Goal: Transaction & Acquisition: Book appointment/travel/reservation

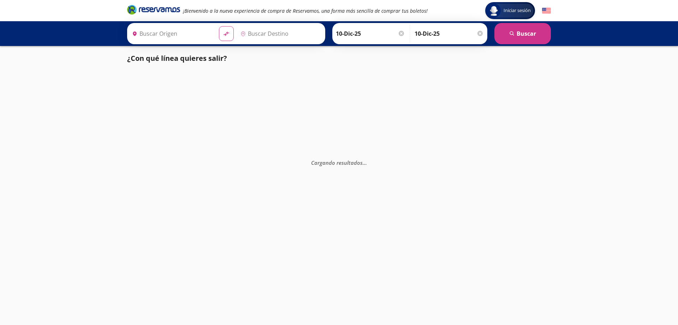
type input "[GEOGRAPHIC_DATA], [GEOGRAPHIC_DATA]"
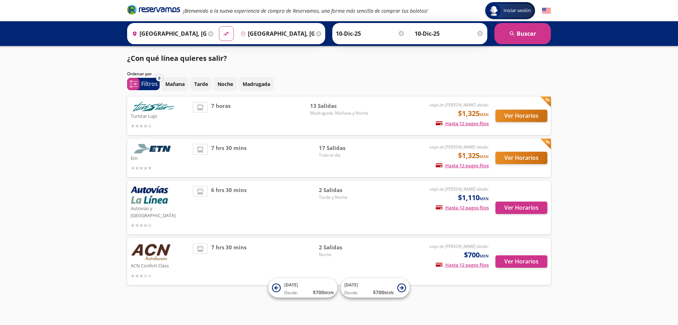
click at [516, 130] on div "Ver Horarios" at bounding box center [518, 116] width 59 height 28
click at [513, 114] on button "Ver Horarios" at bounding box center [522, 115] width 52 height 12
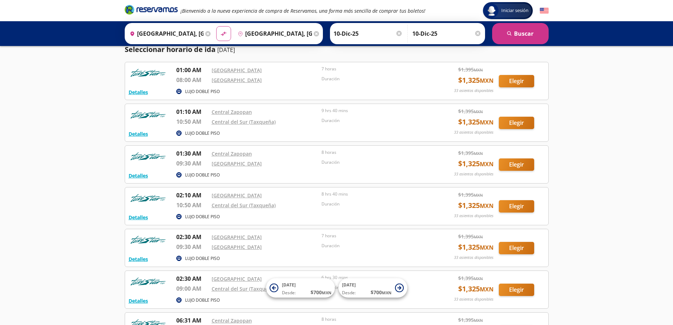
scroll to position [35, 0]
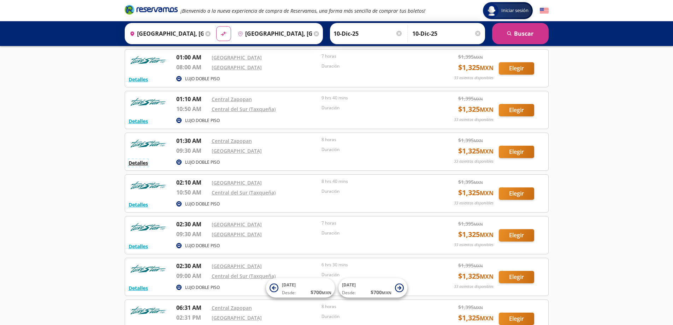
click at [137, 164] on button "Detalles" at bounding box center [138, 162] width 19 height 7
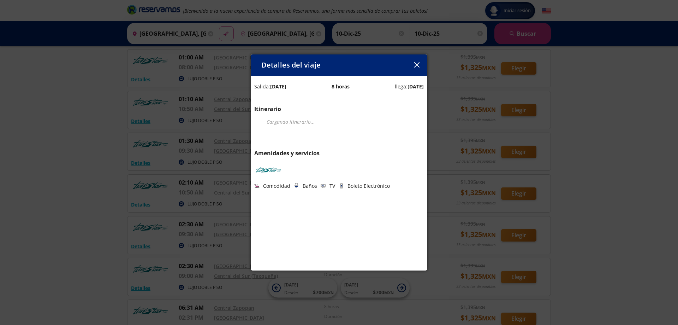
click at [418, 66] on icon "button" at bounding box center [416, 64] width 5 height 5
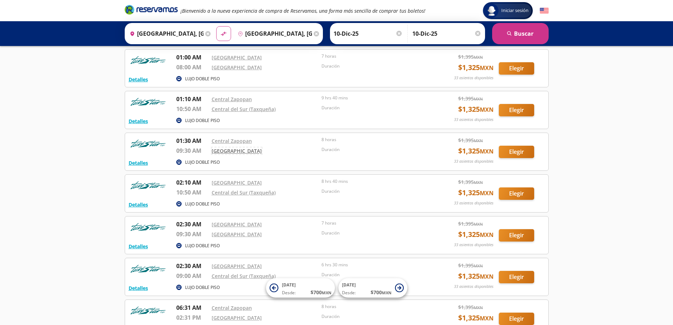
click at [241, 152] on link "[GEOGRAPHIC_DATA]" at bounding box center [237, 150] width 50 height 7
click at [253, 192] on link "Central del Sur (Taxqueña)" at bounding box center [244, 192] width 64 height 7
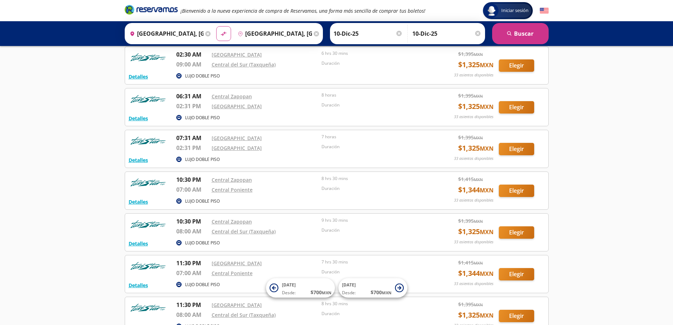
scroll to position [247, 0]
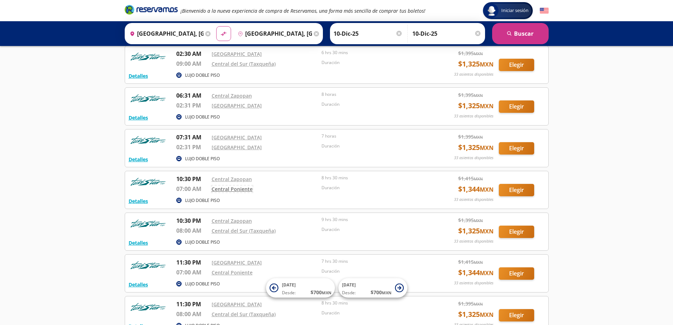
click at [242, 189] on link "Central Poniente" at bounding box center [232, 188] width 41 height 7
click at [140, 202] on button "Detalles" at bounding box center [138, 200] width 19 height 7
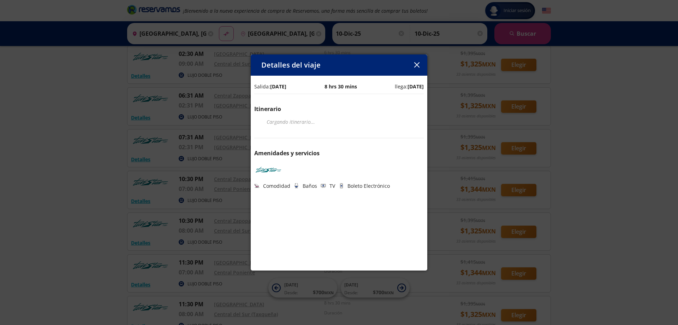
click at [417, 63] on icon "button" at bounding box center [416, 64] width 5 height 5
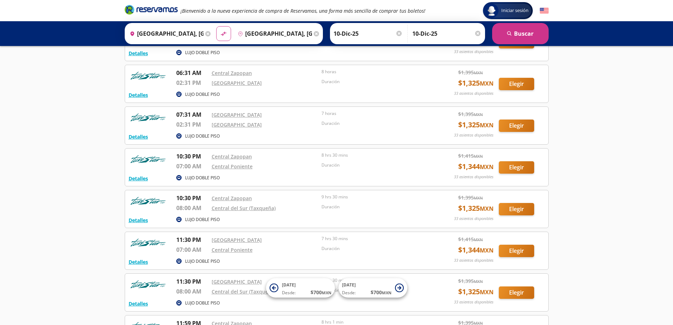
scroll to position [283, 0]
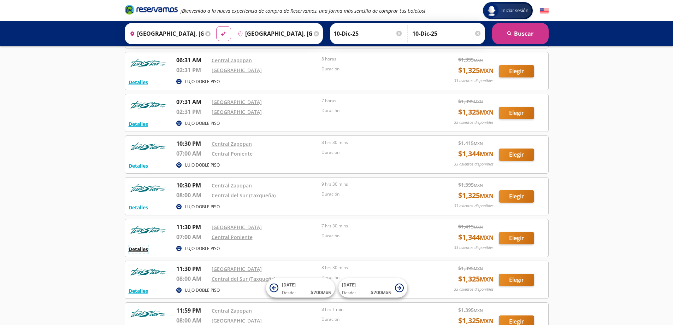
click at [145, 249] on button "Detalles" at bounding box center [138, 248] width 19 height 7
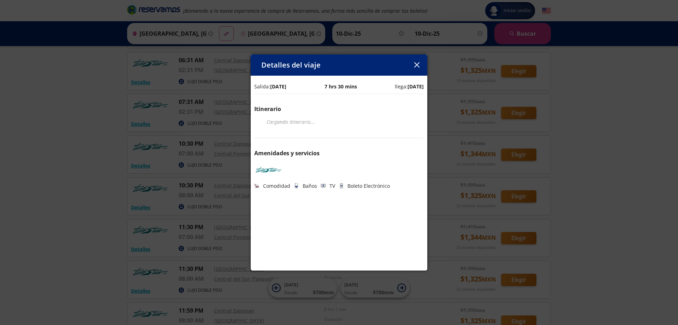
drag, startPoint x: 419, startPoint y: 66, endPoint x: 316, endPoint y: 59, distance: 103.1
click at [419, 67] on icon "button" at bounding box center [416, 64] width 5 height 5
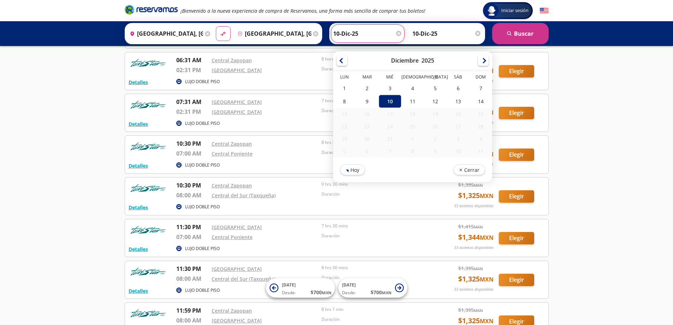
click at [360, 32] on input "10-Dic-25" at bounding box center [367, 34] width 69 height 18
click at [363, 103] on div "9" at bounding box center [367, 101] width 23 height 13
type input "[DATE]"
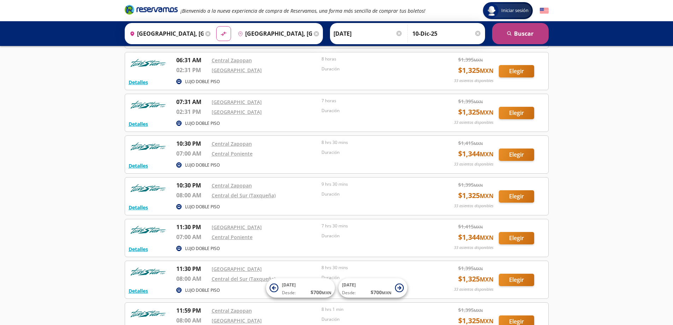
click at [516, 36] on button "search [GEOGRAPHIC_DATA]" at bounding box center [520, 33] width 57 height 21
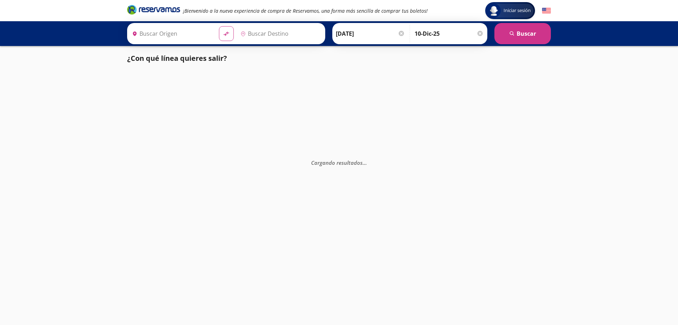
type input "[GEOGRAPHIC_DATA], [GEOGRAPHIC_DATA]"
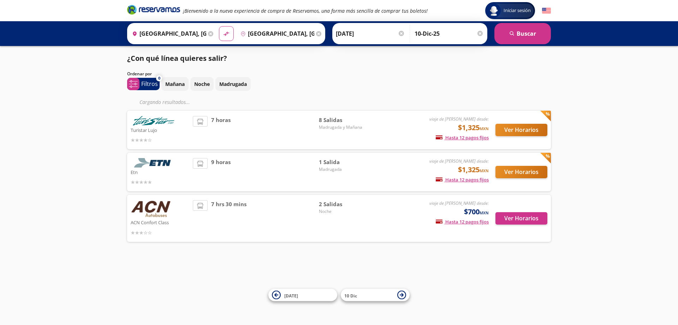
click at [451, 30] on input "10-Dic-25" at bounding box center [449, 34] width 69 height 18
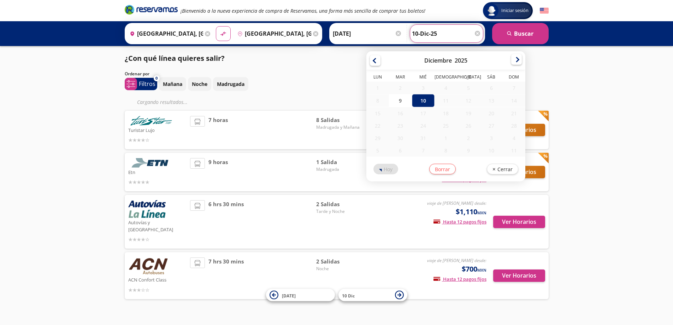
click at [514, 62] on div at bounding box center [516, 59] width 11 height 11
click at [439, 103] on div "11" at bounding box center [445, 100] width 23 height 12
drag, startPoint x: 396, startPoint y: 102, endPoint x: 401, endPoint y: 102, distance: 4.9
click at [396, 102] on div "9" at bounding box center [400, 100] width 23 height 13
type input "[DATE]"
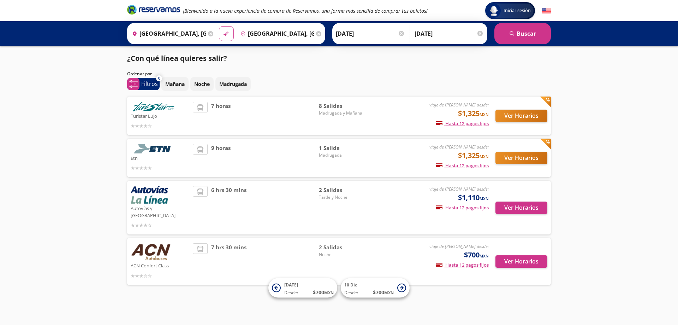
click at [480, 35] on div at bounding box center [480, 33] width 5 height 5
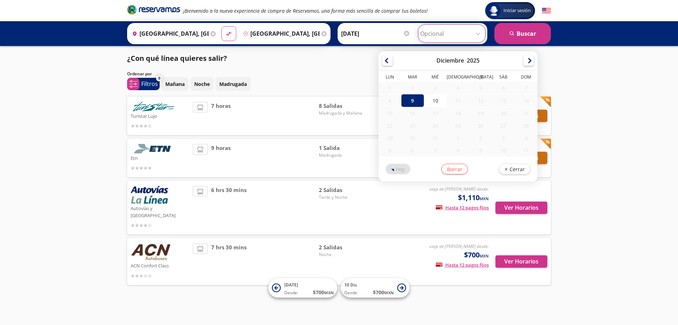
click at [469, 37] on input "Opcional" at bounding box center [451, 34] width 63 height 18
click at [489, 101] on div "12" at bounding box center [480, 100] width 23 height 12
click at [454, 168] on button "Borrar" at bounding box center [454, 167] width 26 height 11
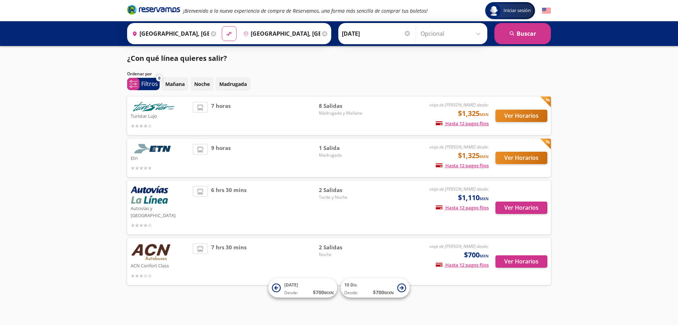
click at [408, 33] on div at bounding box center [407, 33] width 5 height 5
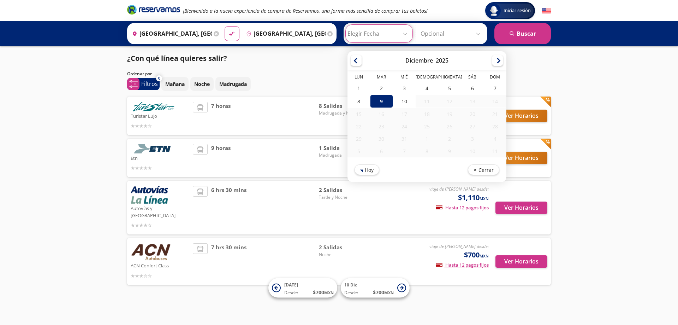
click at [406, 34] on input "Elegir Fecha" at bounding box center [379, 34] width 63 height 18
click at [495, 61] on div at bounding box center [497, 59] width 11 height 11
click at [408, 103] on div "10" at bounding box center [404, 101] width 23 height 13
type input "10-Dic-25"
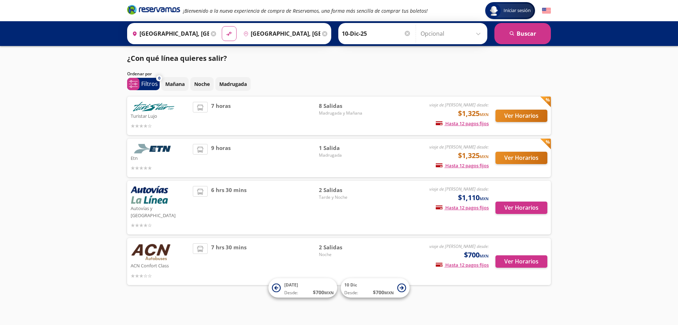
click at [454, 30] on input "Opcional" at bounding box center [452, 34] width 63 height 18
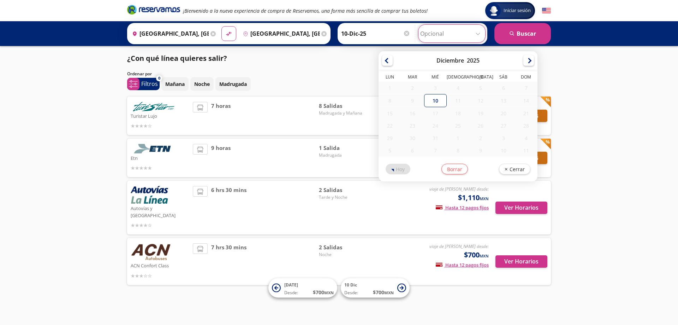
click at [520, 102] on div "14" at bounding box center [526, 100] width 23 height 12
drag, startPoint x: 523, startPoint y: 102, endPoint x: 483, endPoint y: 96, distance: 40.7
click at [520, 102] on div "14" at bounding box center [526, 100] width 23 height 12
click at [389, 59] on div at bounding box center [387, 59] width 11 height 11
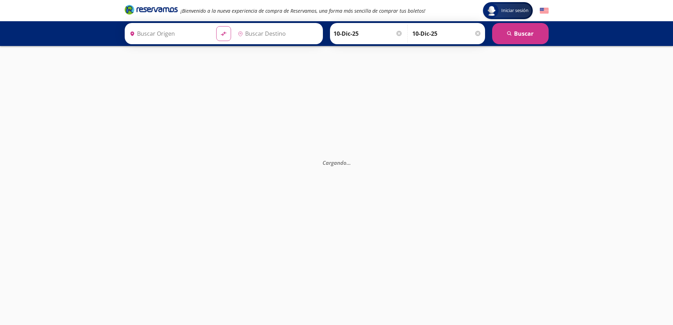
type input "[GEOGRAPHIC_DATA], [GEOGRAPHIC_DATA]"
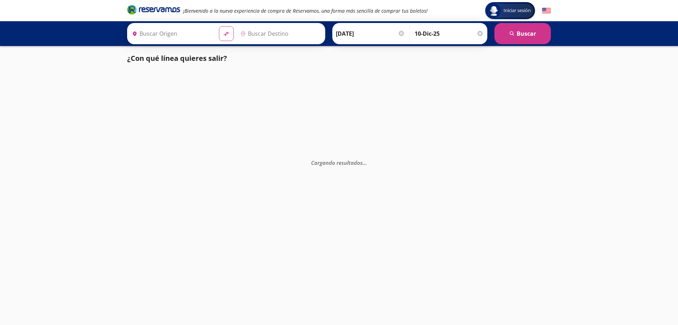
type input "[GEOGRAPHIC_DATA], [GEOGRAPHIC_DATA]"
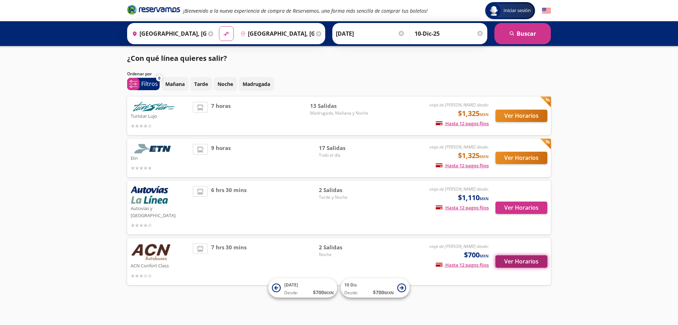
click at [524, 255] on button "Ver Horarios" at bounding box center [522, 261] width 52 height 12
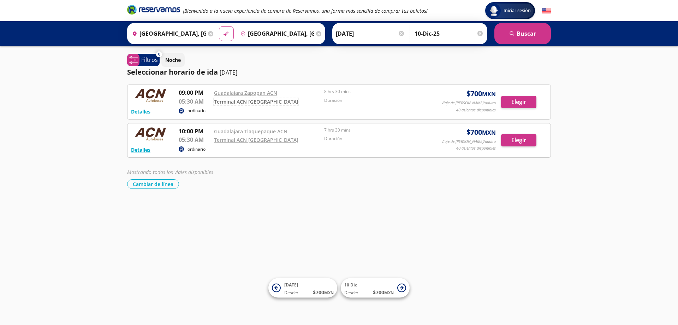
click at [245, 103] on link "Terminal ACN Zaragoza" at bounding box center [256, 101] width 84 height 7
click at [135, 111] on button "Detalles" at bounding box center [140, 111] width 19 height 7
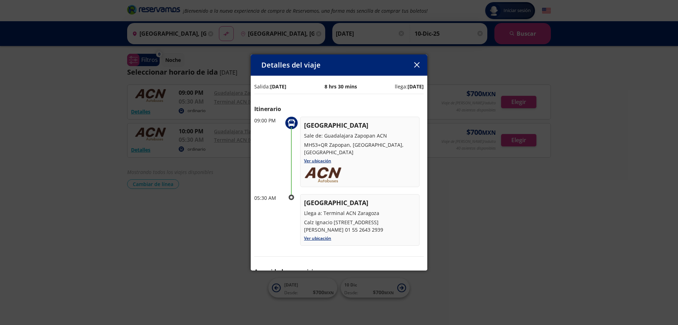
click at [416, 64] on icon "button" at bounding box center [416, 64] width 5 height 5
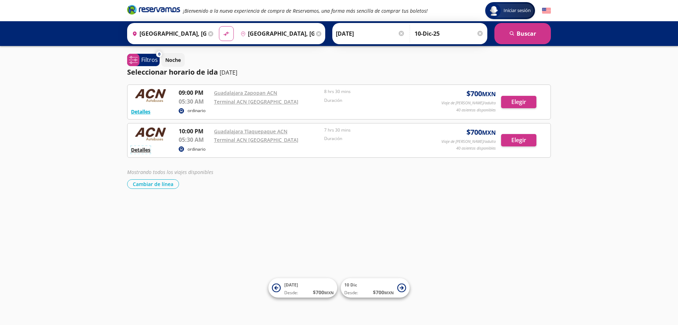
click at [146, 150] on button "Detalles" at bounding box center [140, 149] width 19 height 7
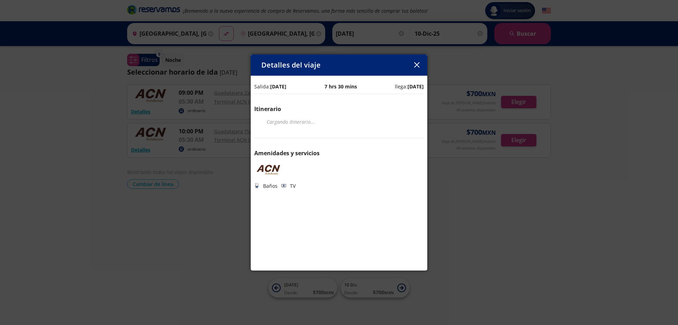
click at [416, 60] on button "button" at bounding box center [417, 65] width 11 height 11
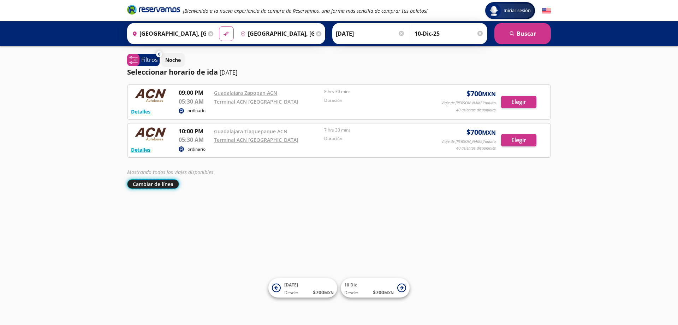
click at [149, 184] on button "Cambiar de línea" at bounding box center [153, 184] width 52 height 10
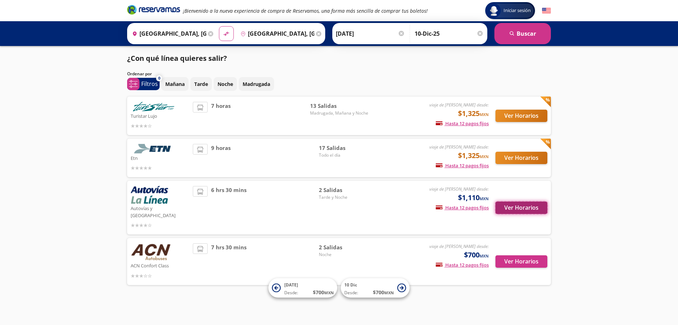
click at [522, 204] on button "Ver Horarios" at bounding box center [522, 207] width 52 height 12
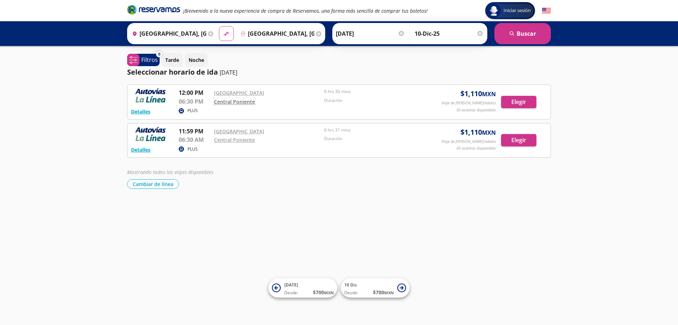
click at [239, 100] on link "Central Poniente" at bounding box center [234, 101] width 41 height 7
click at [158, 194] on div "Iniciar sesión Iniciar sesión ¡Bienvenido a la nueva experiencia de compra de R…" at bounding box center [339, 162] width 678 height 325
click at [155, 189] on div "Iniciar sesión Iniciar sesión ¡Bienvenido a la nueva experiencia de compra de R…" at bounding box center [339, 162] width 678 height 325
click at [154, 184] on button "Cambiar de línea" at bounding box center [153, 184] width 52 height 10
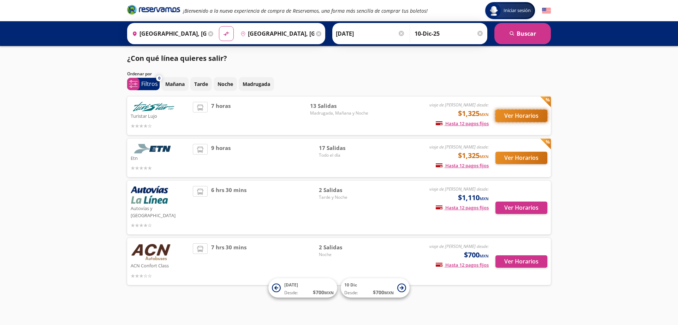
click at [513, 117] on button "Ver Horarios" at bounding box center [522, 115] width 52 height 12
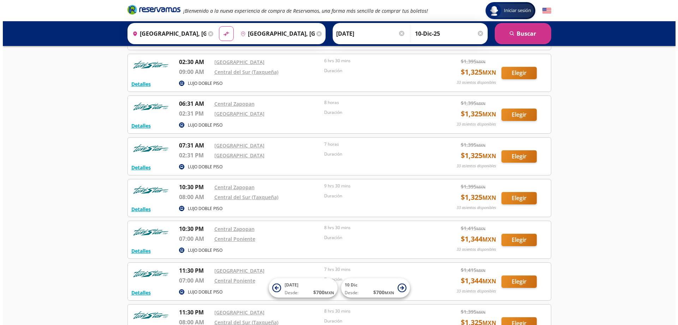
scroll to position [247, 0]
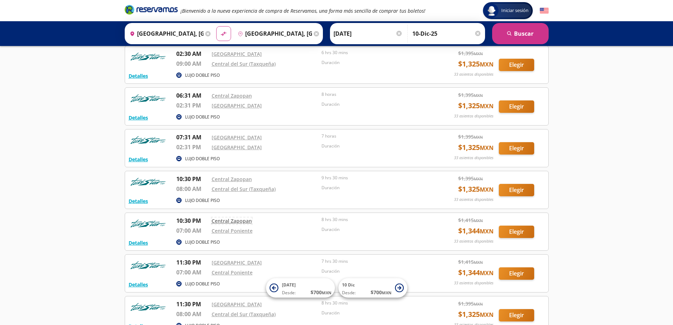
click at [247, 219] on link "Central Zapopan" at bounding box center [232, 220] width 40 height 7
click at [144, 244] on button "Detalles" at bounding box center [138, 242] width 19 height 7
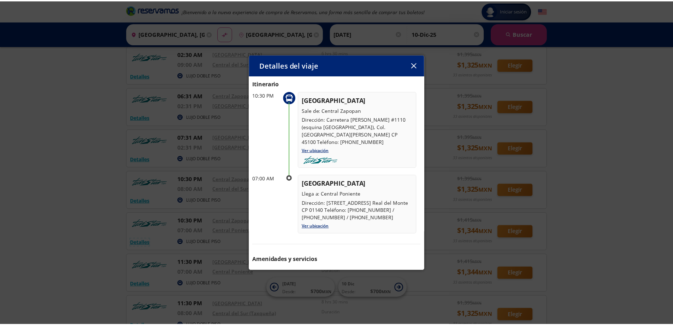
scroll to position [0, 0]
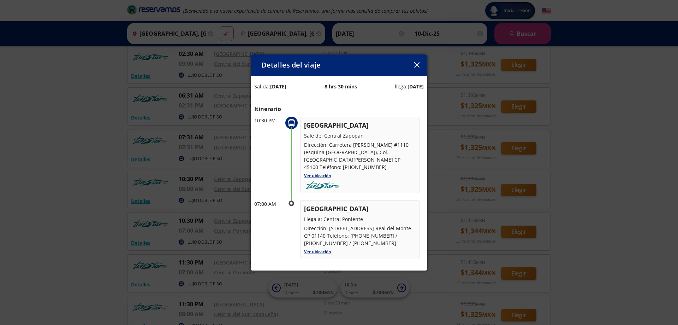
click at [416, 64] on icon "button" at bounding box center [416, 64] width 5 height 5
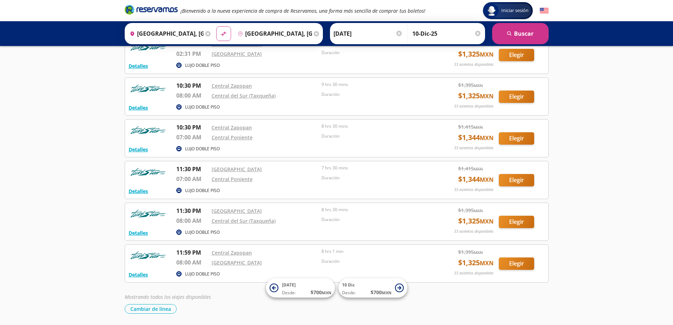
scroll to position [353, 0]
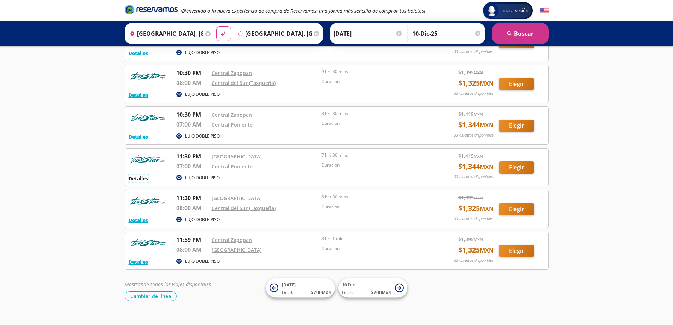
click at [142, 182] on button "Detalles" at bounding box center [138, 177] width 19 height 7
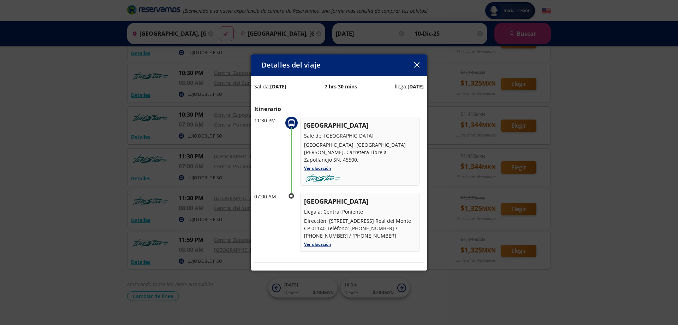
click at [415, 65] on icon "button" at bounding box center [416, 64] width 5 height 5
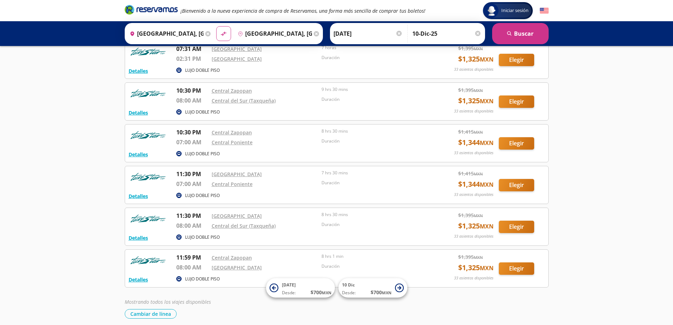
scroll to position [365, 0]
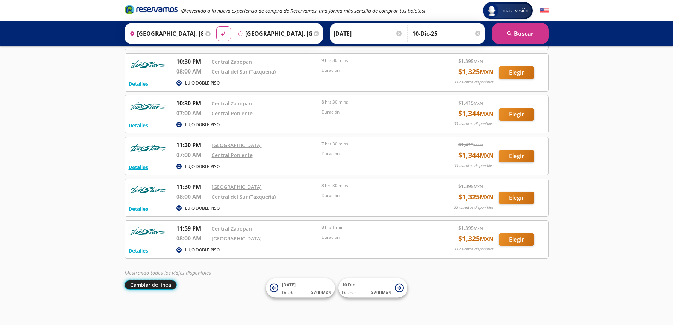
click at [151, 287] on button "Cambiar de línea" at bounding box center [151, 285] width 52 height 10
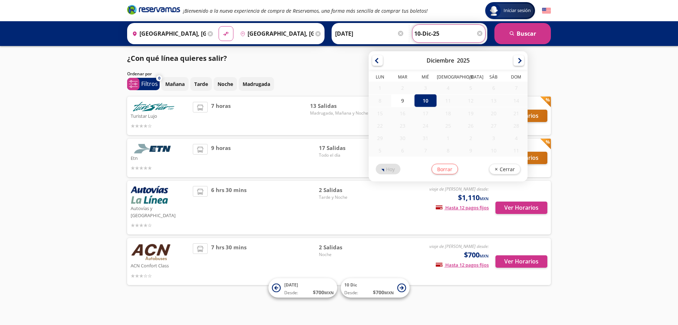
drag, startPoint x: 443, startPoint y: 29, endPoint x: 450, endPoint y: 30, distance: 8.0
click at [443, 29] on input "10-Dic-25" at bounding box center [448, 34] width 69 height 18
click at [516, 60] on div at bounding box center [519, 59] width 11 height 11
click at [483, 35] on input "10-Dic-25" at bounding box center [448, 34] width 69 height 18
click at [480, 34] on div at bounding box center [479, 33] width 5 height 5
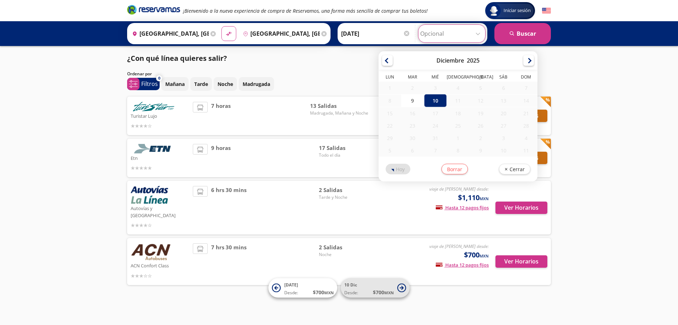
click at [375, 295] on span "$ 700 MXN" at bounding box center [383, 291] width 21 height 7
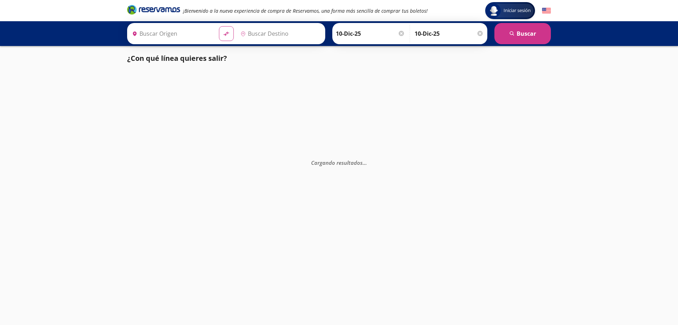
type input "[GEOGRAPHIC_DATA], [GEOGRAPHIC_DATA]"
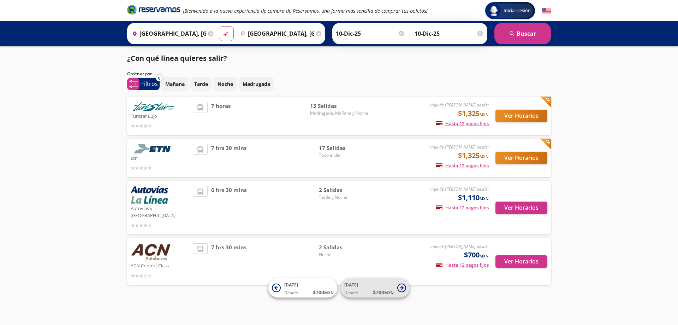
click at [373, 294] on span "$ 700 MXN" at bounding box center [383, 291] width 21 height 7
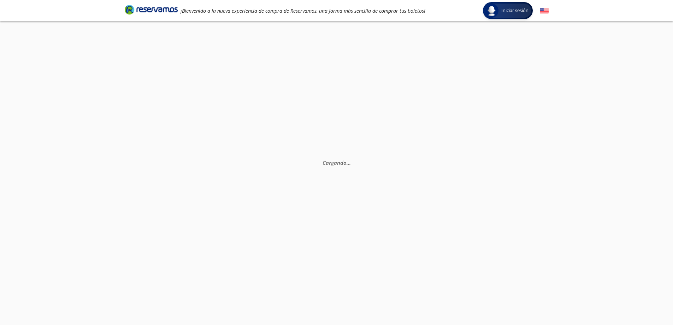
scroll to position [49, 0]
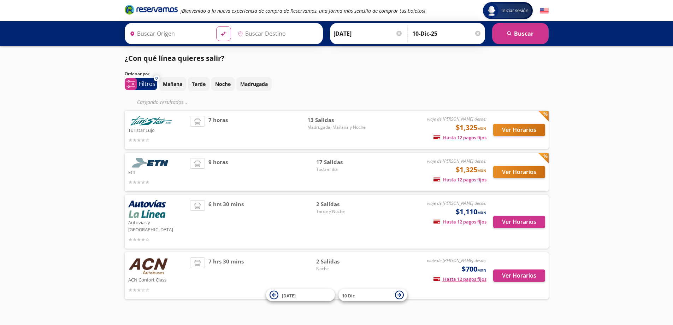
type input "[GEOGRAPHIC_DATA], [GEOGRAPHIC_DATA]"
